Goal: Find specific page/section: Find specific page/section

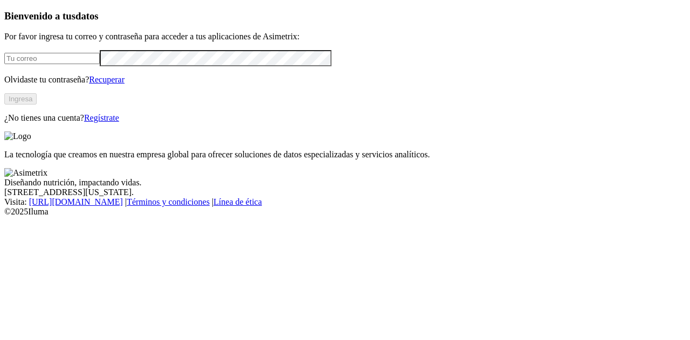
type input "[PERSON_NAME][EMAIL_ADDRESS][PERSON_NAME][DOMAIN_NAME]"
click at [37, 105] on button "Ingresa" at bounding box center [20, 98] width 32 height 11
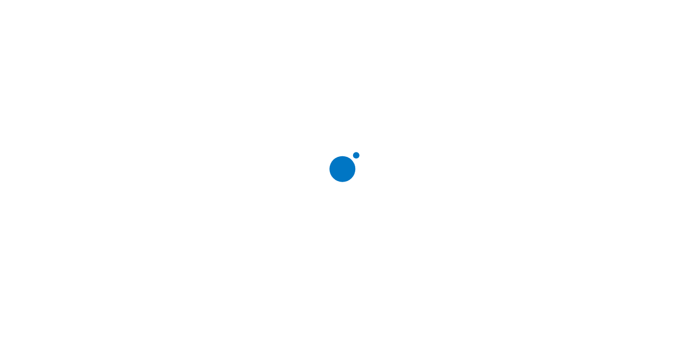
click at [493, 19] on div at bounding box center [349, 170] width 690 height 340
